Goal: Information Seeking & Learning: Compare options

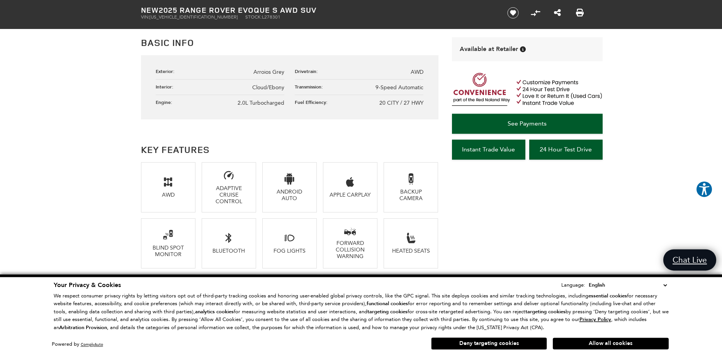
scroll to position [433, 0]
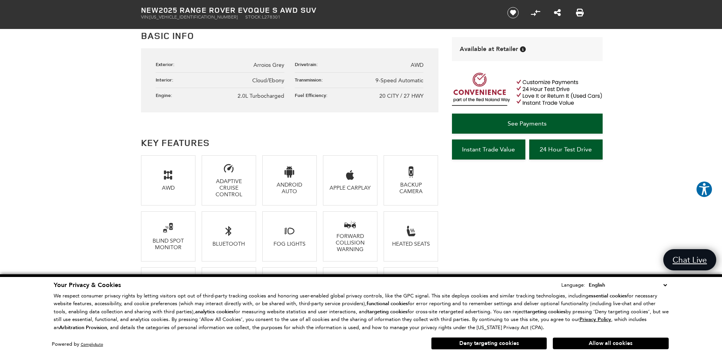
click at [182, 183] on li "AWD" at bounding box center [168, 180] width 55 height 50
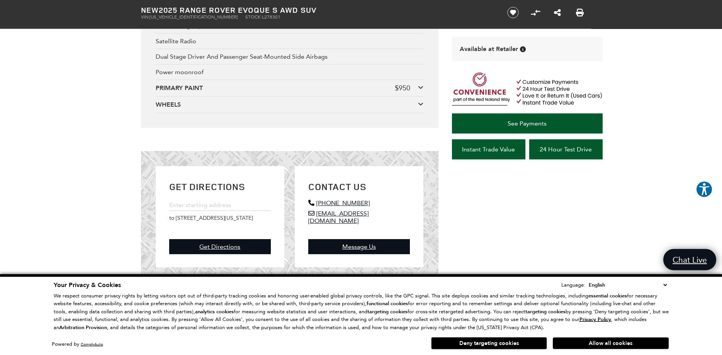
scroll to position [1773, 0]
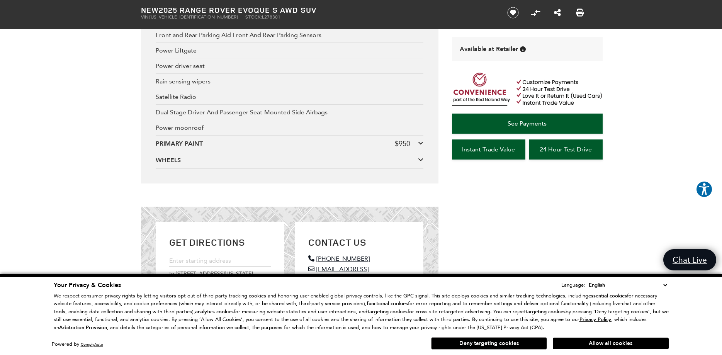
click at [419, 156] on icon at bounding box center [420, 159] width 5 height 6
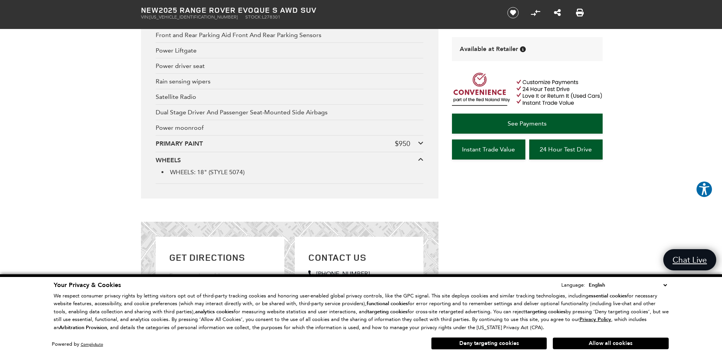
click at [420, 140] on icon at bounding box center [420, 143] width 5 height 6
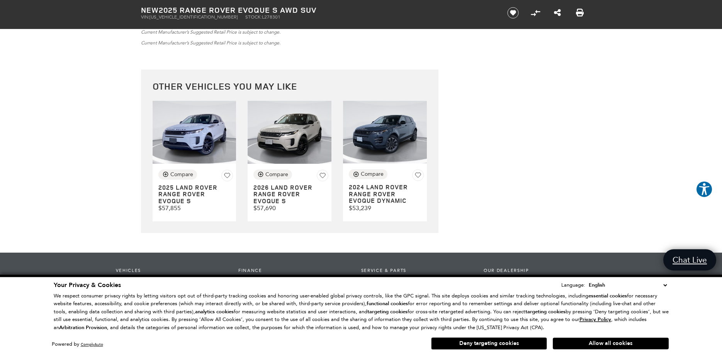
scroll to position [2206, 0]
click at [291, 137] on img at bounding box center [290, 132] width 84 height 63
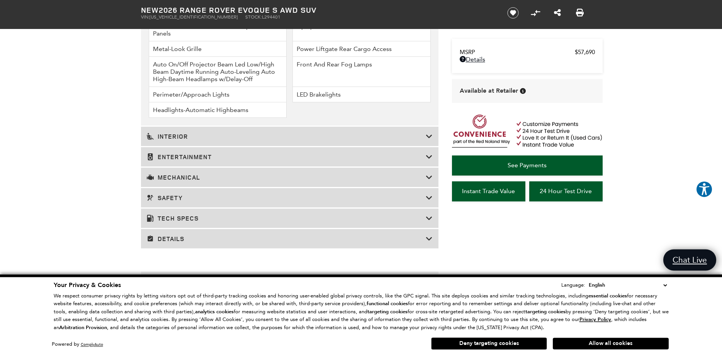
scroll to position [1300, 0]
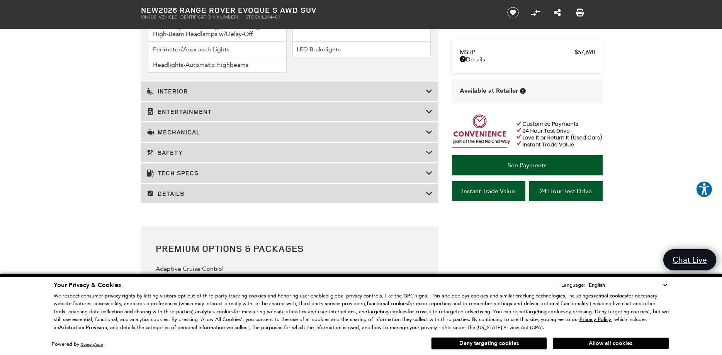
click at [431, 87] on icon at bounding box center [429, 91] width 7 height 8
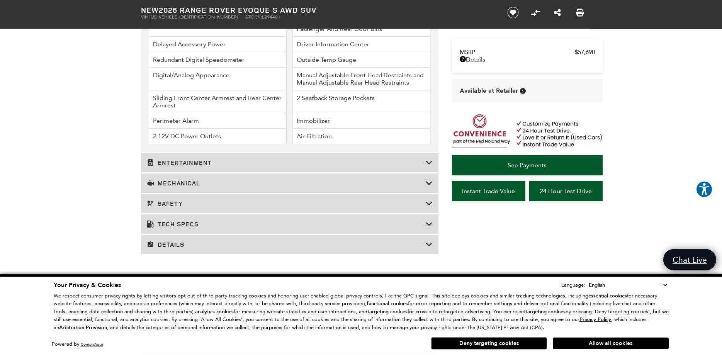
scroll to position [1458, 0]
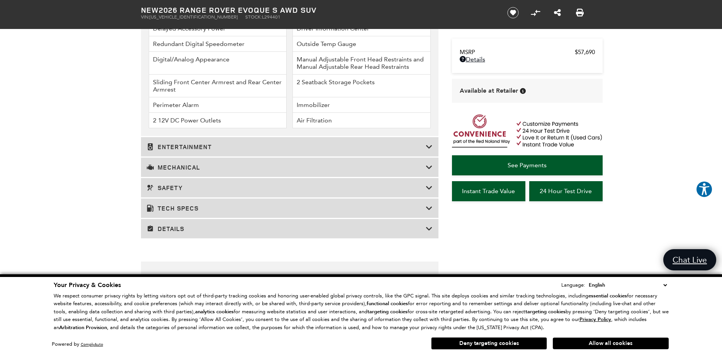
click at [431, 143] on icon at bounding box center [429, 147] width 7 height 8
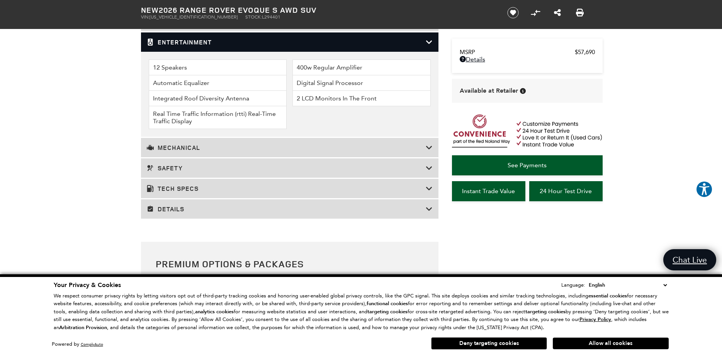
scroll to position [867, 0]
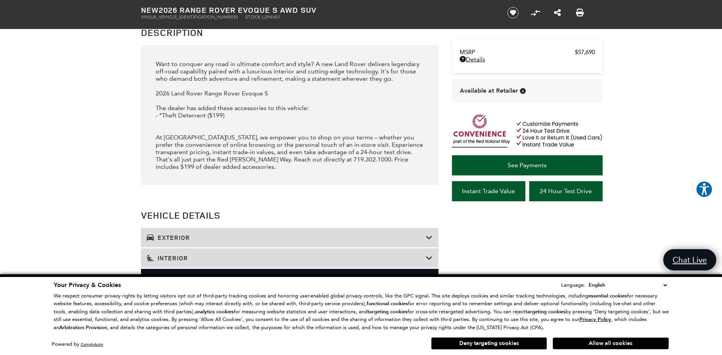
drag, startPoint x: 246, startPoint y: 9, endPoint x: 325, endPoint y: 13, distance: 79.3
click at [325, 13] on h1 "New 2026 Range Rover Evoque S AWD SUV" at bounding box center [317, 10] width 353 height 8
copy h1 "Evoque S AWD SUV"
